Goal: Task Accomplishment & Management: Complete application form

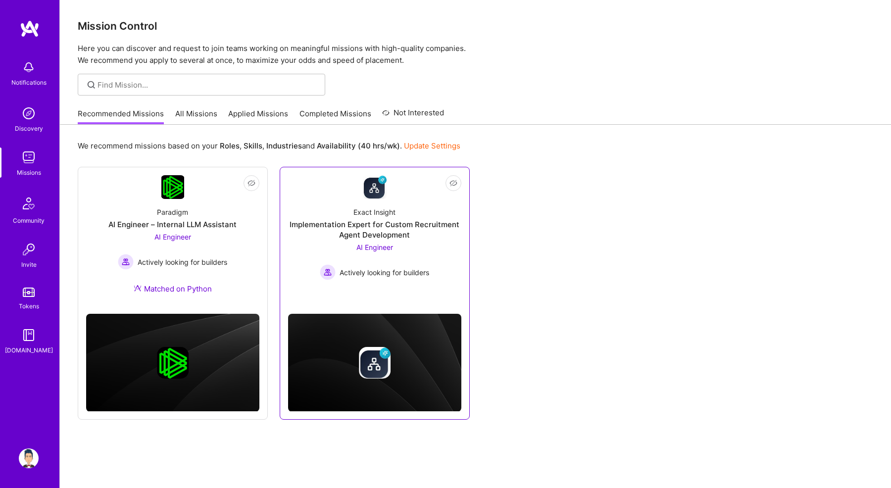
click at [312, 254] on div "Exact Insight Implementation Expert for Custom Recruitment Agent Development AI…" at bounding box center [374, 239] width 173 height 81
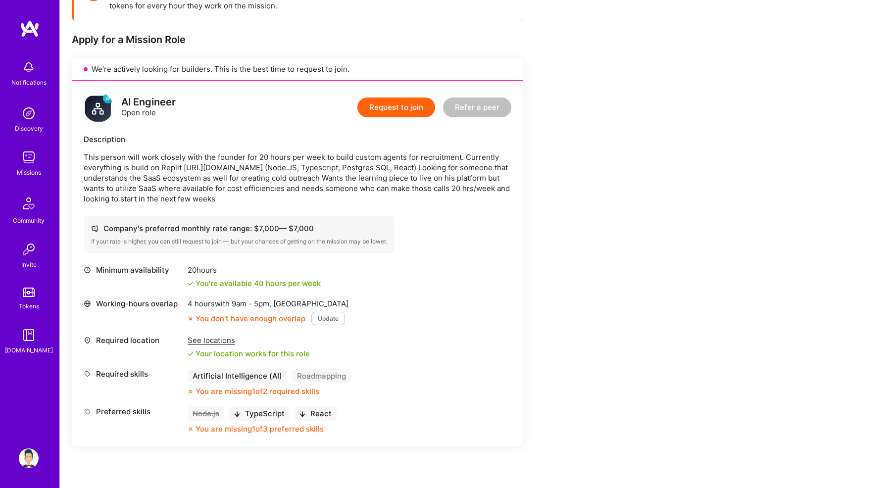
scroll to position [193, 0]
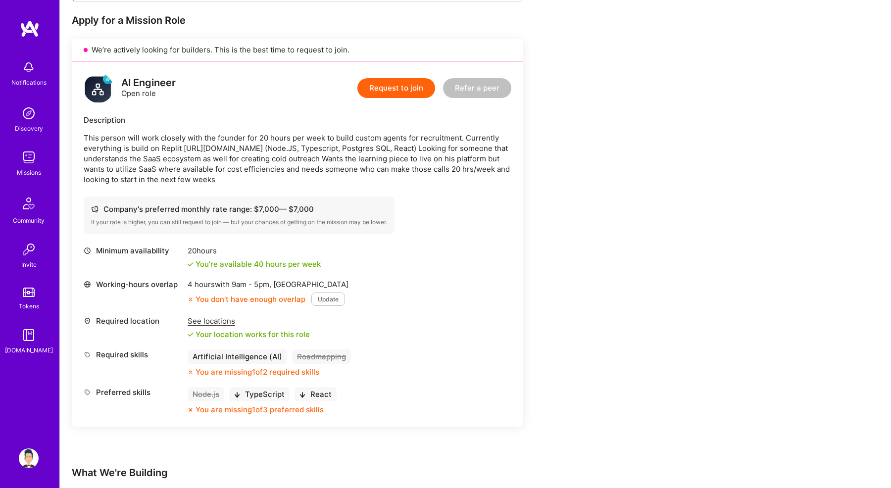
click at [382, 92] on button "Request to join" at bounding box center [396, 88] width 78 height 20
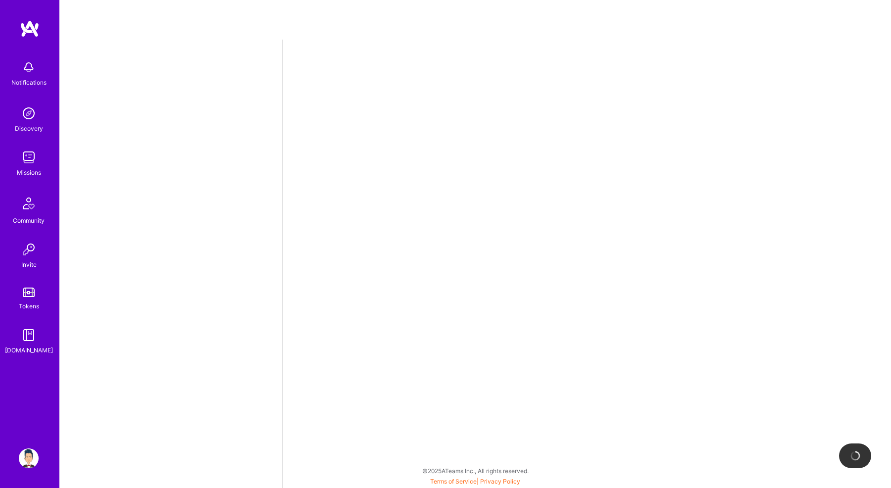
select select "IN"
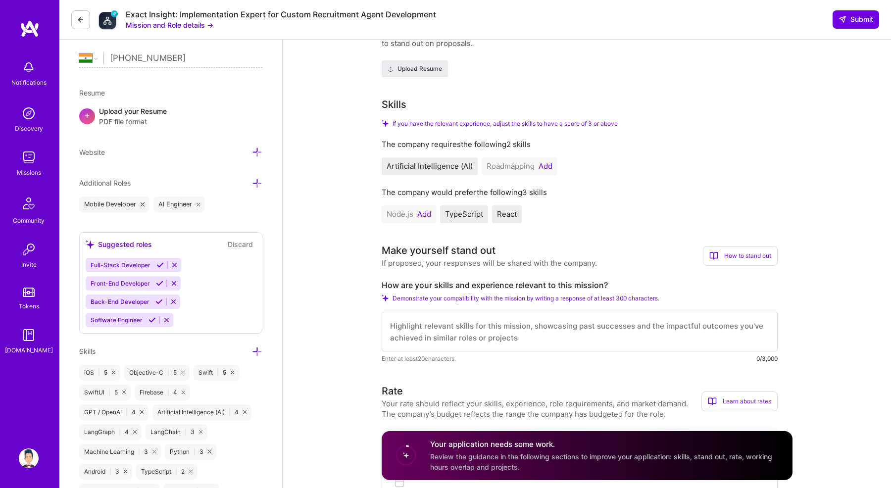
scroll to position [242, 0]
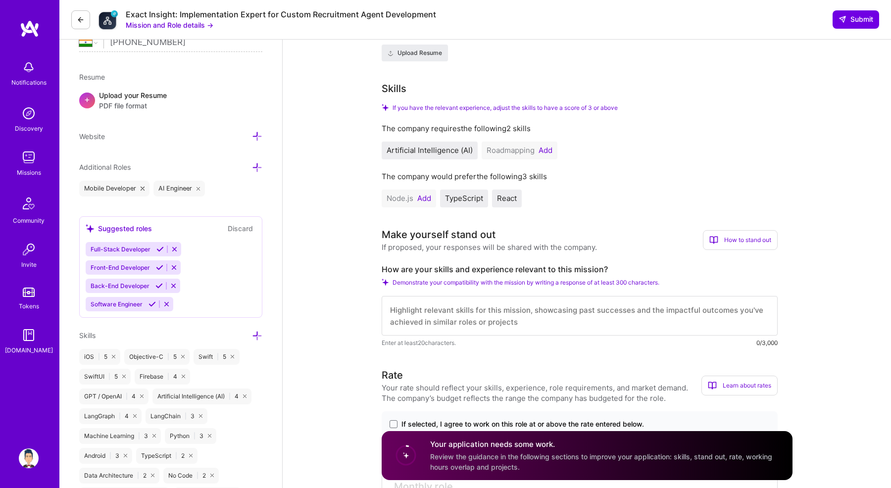
click at [426, 200] on button "Add" at bounding box center [424, 198] width 14 height 8
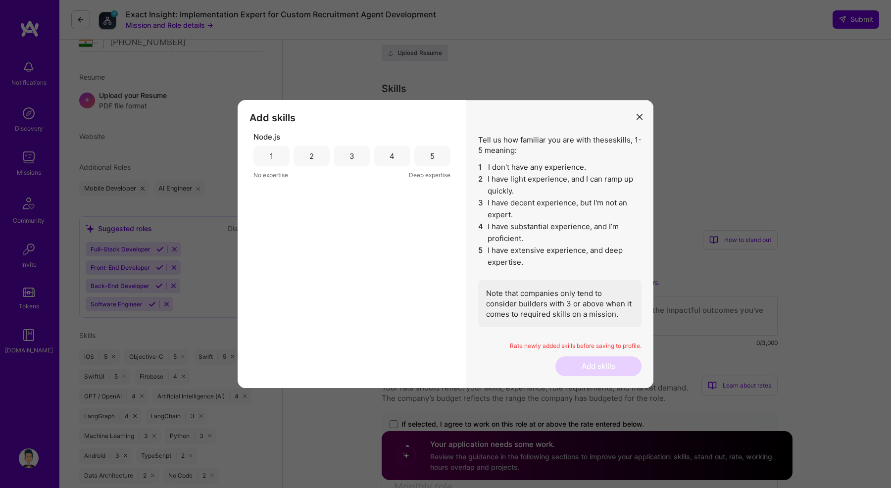
click at [388, 156] on div "4" at bounding box center [392, 156] width 36 height 20
click at [588, 369] on button "Add skills" at bounding box center [598, 366] width 86 height 20
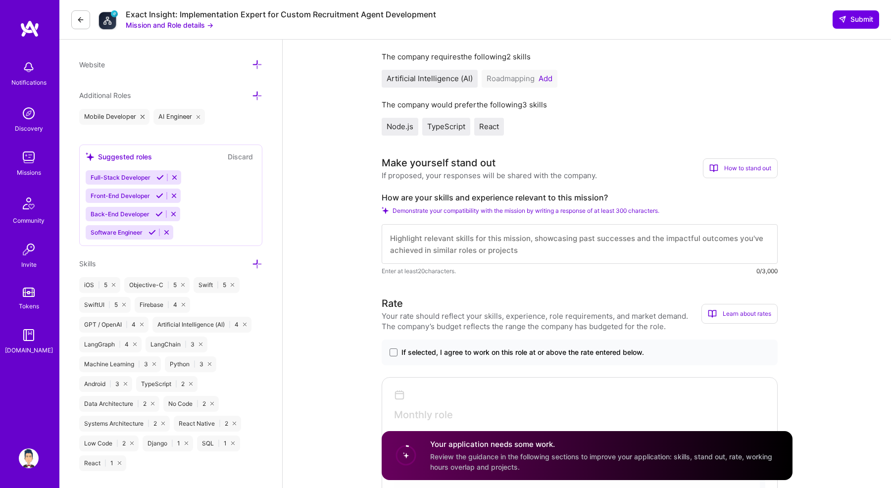
scroll to position [0, 0]
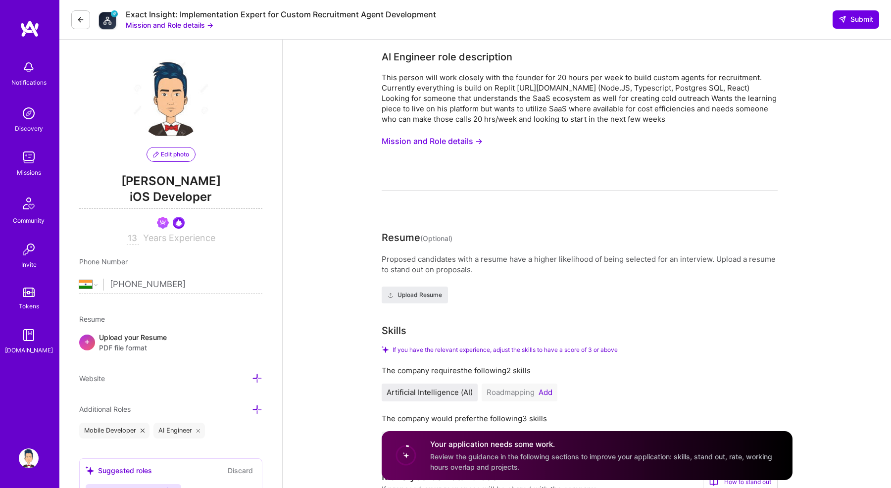
click at [85, 22] on button at bounding box center [80, 19] width 19 height 19
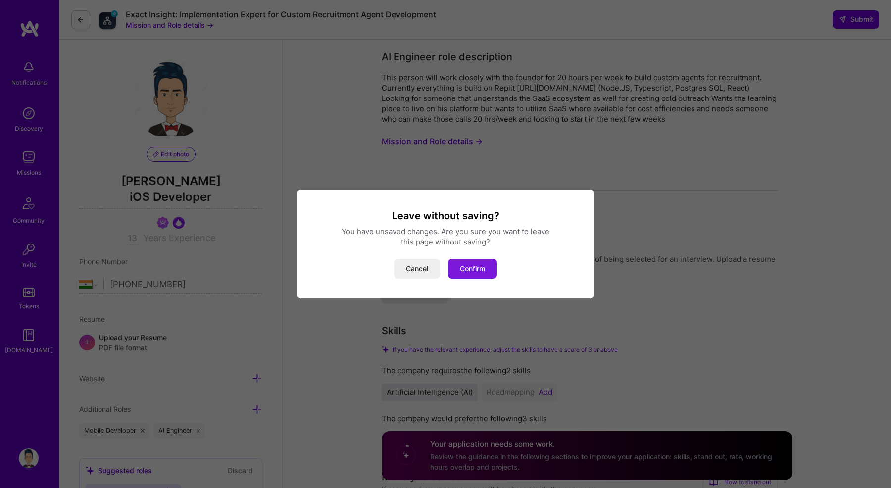
click at [464, 270] on button "Confirm" at bounding box center [472, 269] width 49 height 20
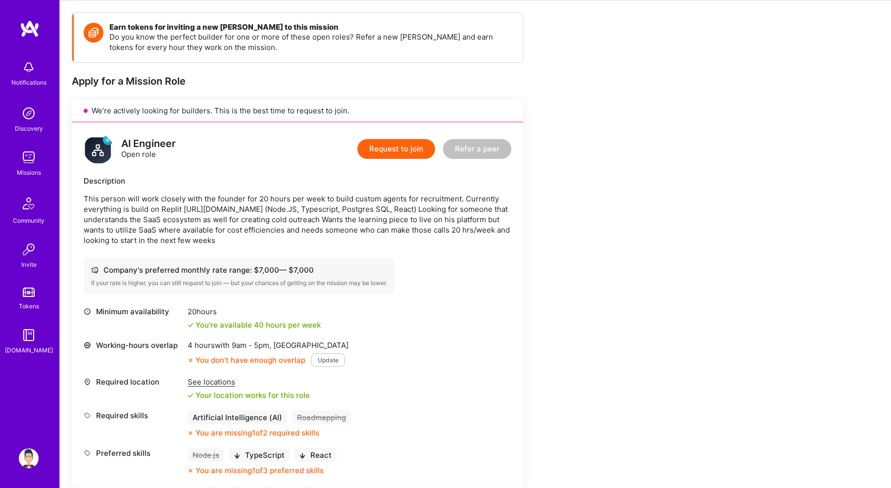
scroll to position [169, 0]
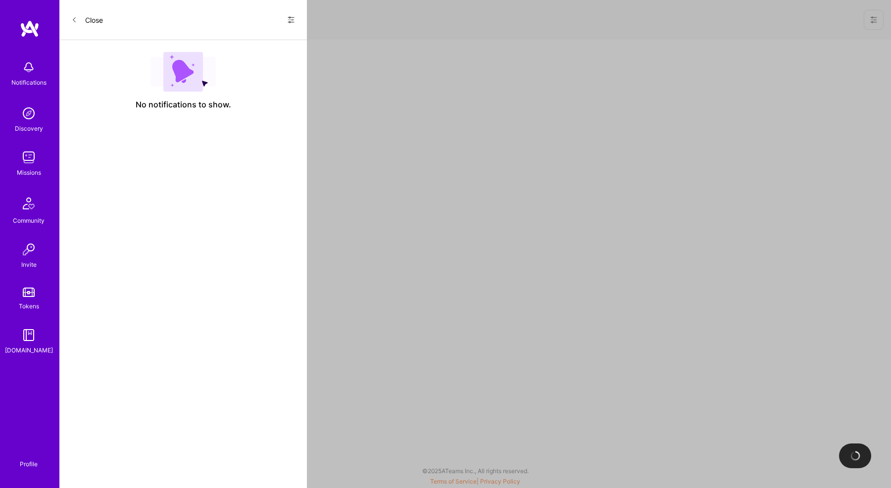
scroll to position [193, 0]
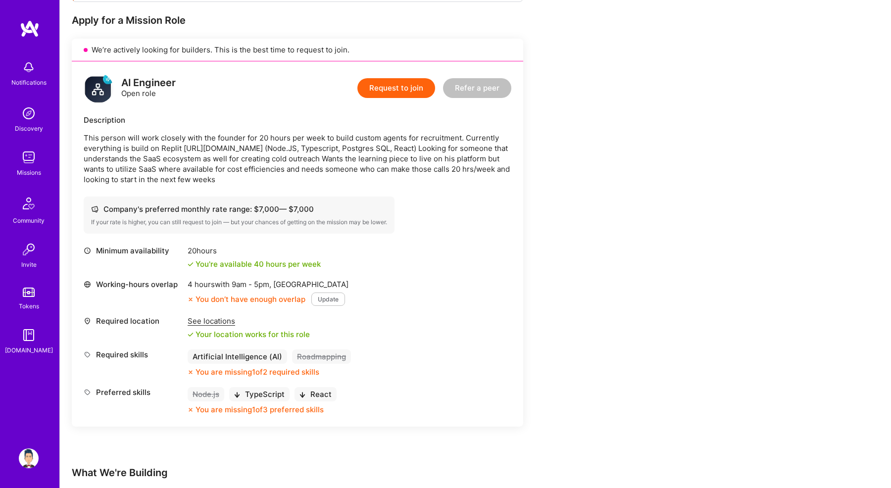
click at [37, 159] on img at bounding box center [29, 157] width 20 height 20
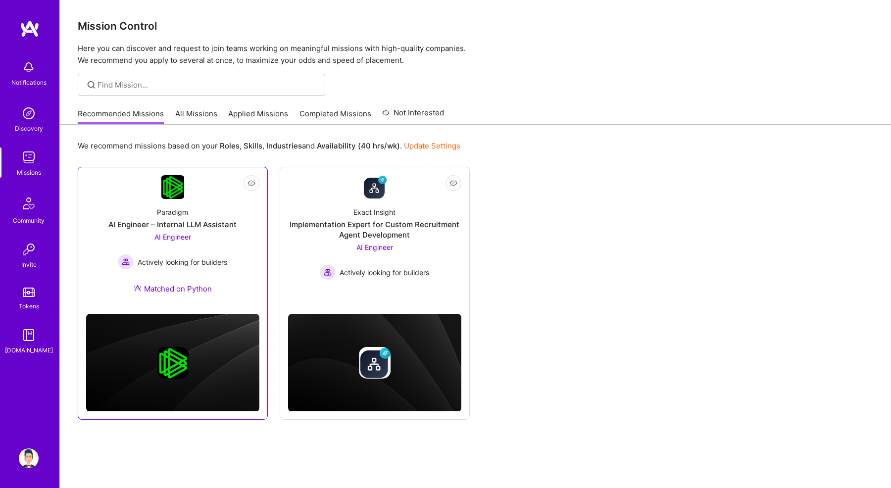
click at [177, 215] on div "Paradigm" at bounding box center [172, 212] width 31 height 10
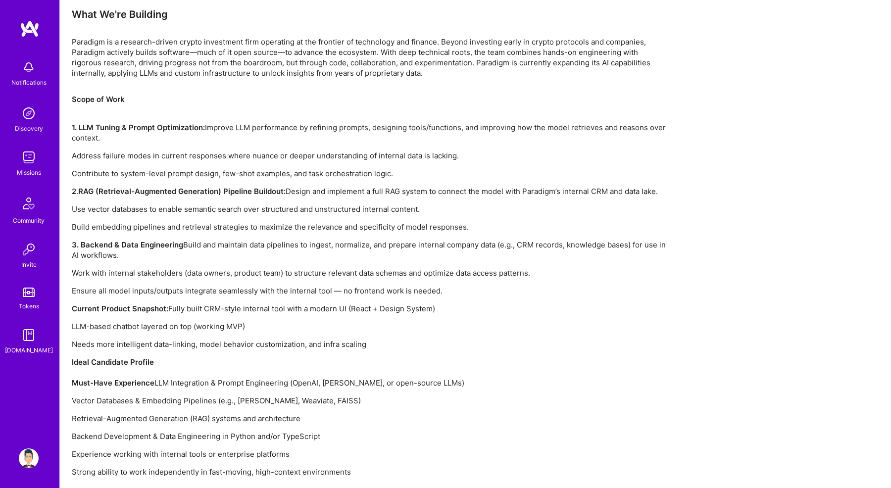
scroll to position [662, 0]
